Goal: Task Accomplishment & Management: Use online tool/utility

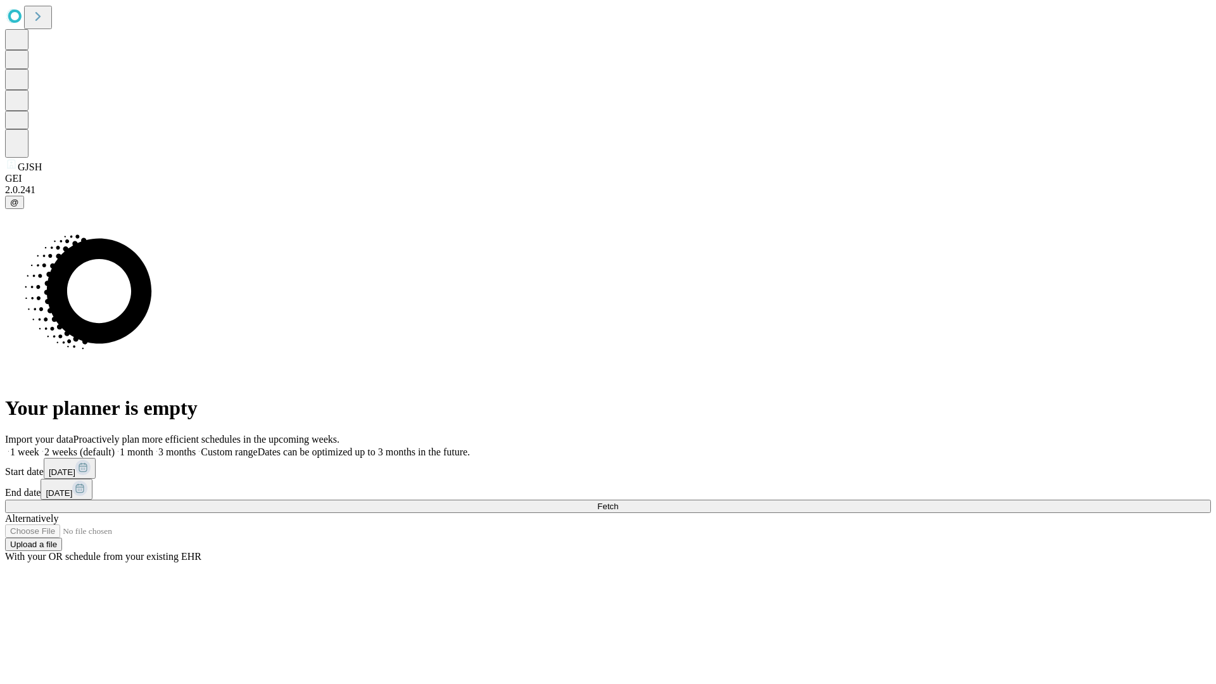
click at [618, 502] on span "Fetch" at bounding box center [607, 507] width 21 height 10
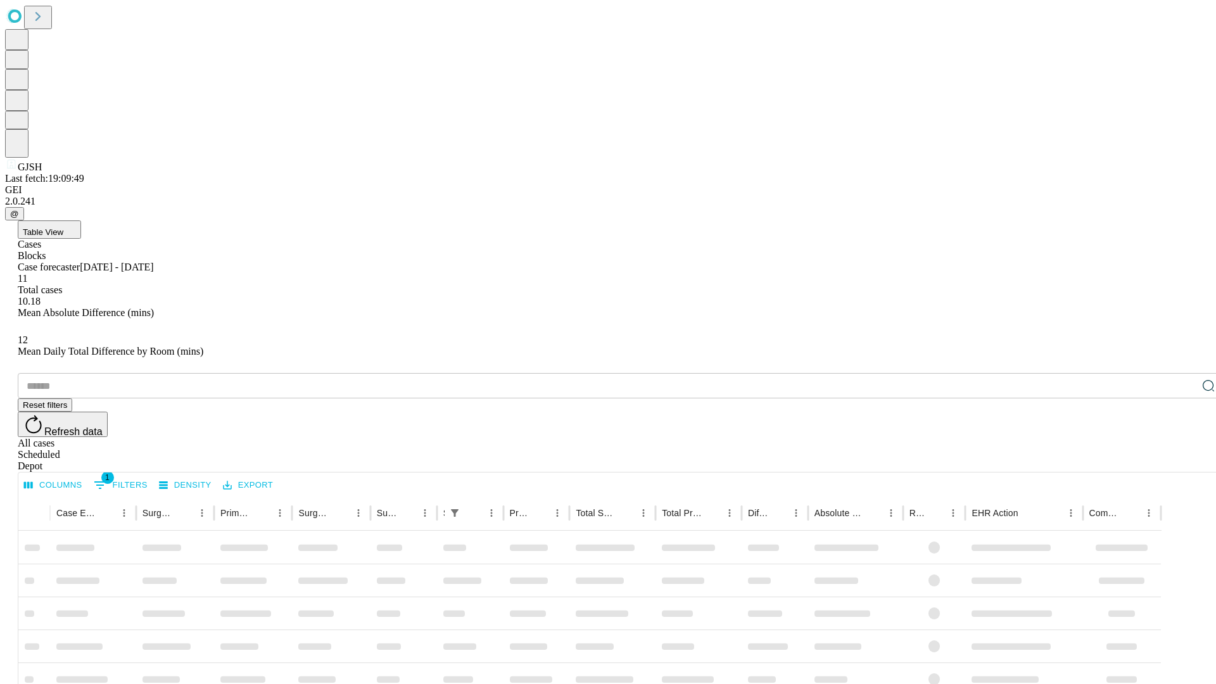
click at [1183, 460] on div "Depot" at bounding box center [621, 465] width 1206 height 11
